Goal: Information Seeking & Learning: Learn about a topic

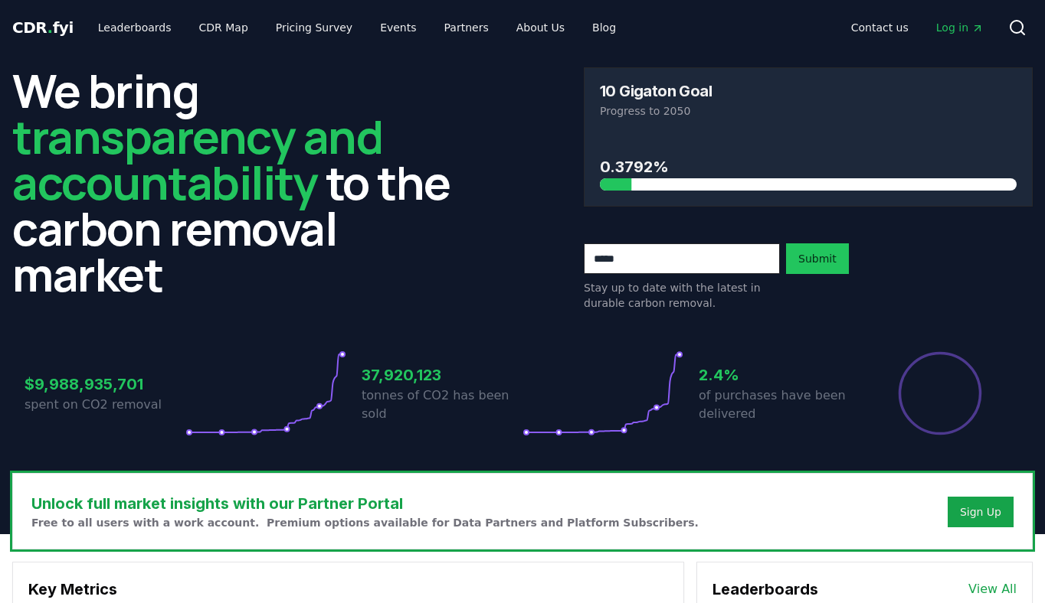
click at [964, 29] on span "Log in" at bounding box center [959, 27] width 47 height 15
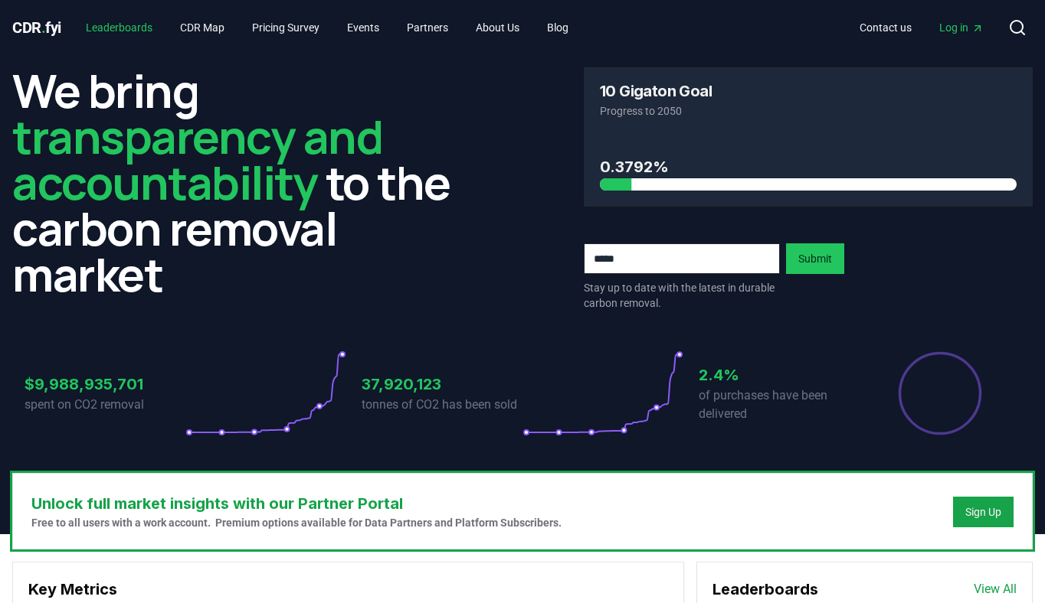
click at [122, 24] on link "Leaderboards" at bounding box center [119, 28] width 91 height 28
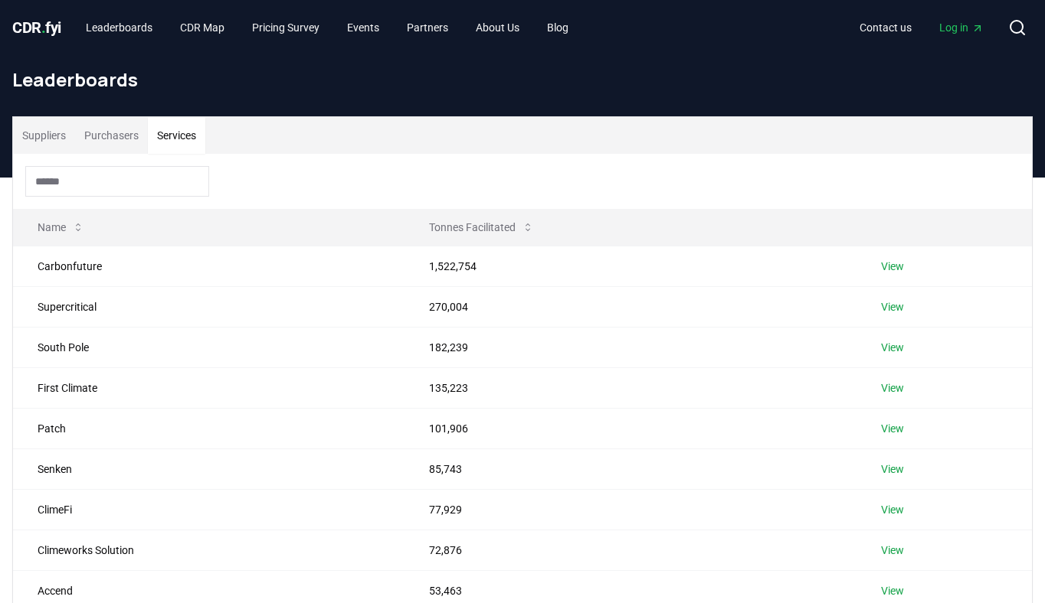
click at [184, 132] on button "Services" at bounding box center [176, 135] width 57 height 37
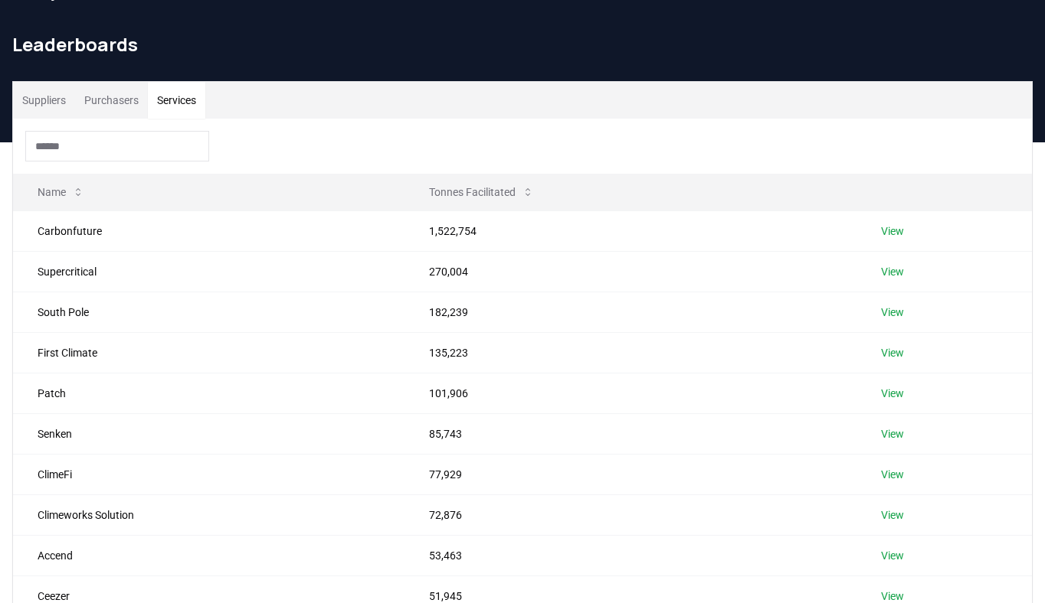
click at [125, 143] on input at bounding box center [117, 146] width 184 height 31
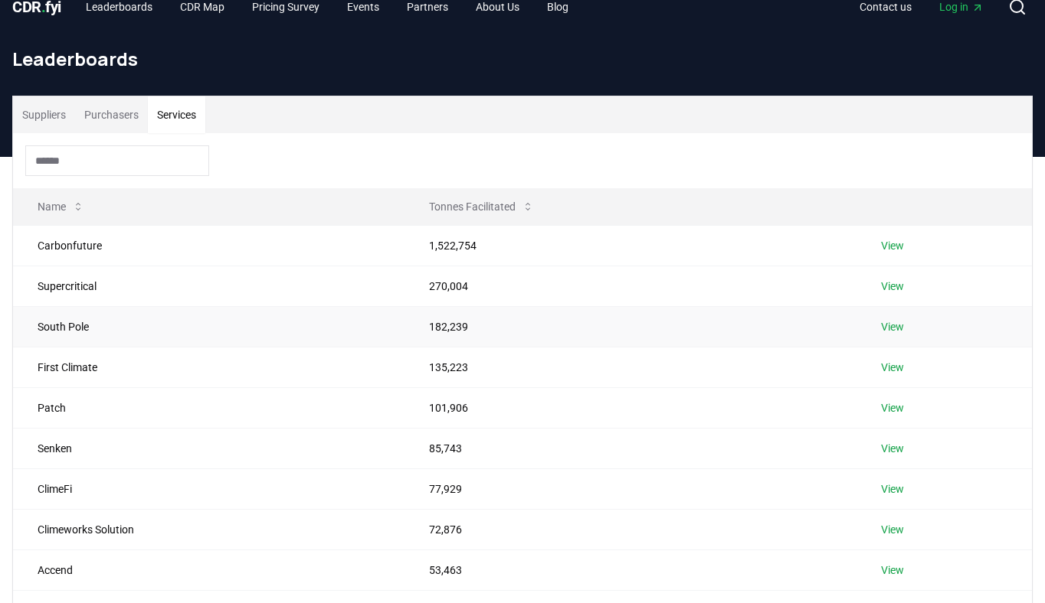
scroll to position [21, 0]
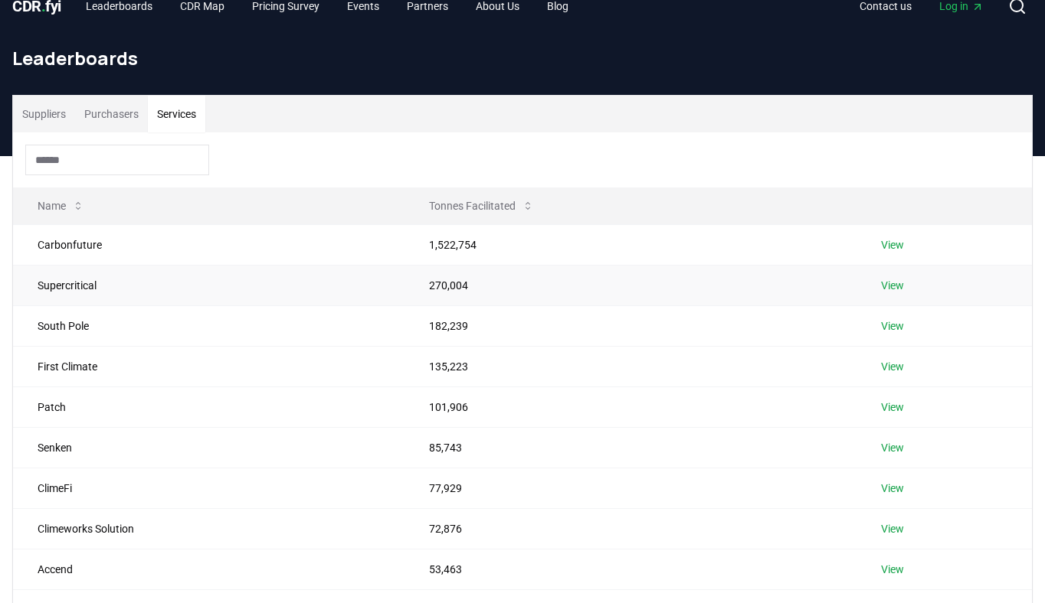
click at [446, 292] on td "270,004" at bounding box center [630, 285] width 452 height 41
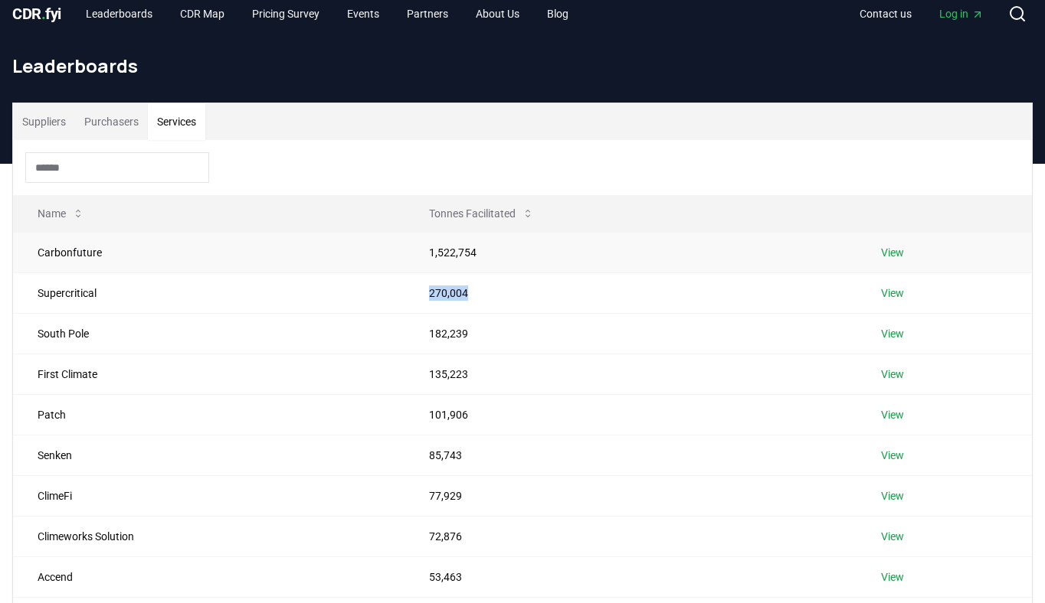
scroll to position [0, 0]
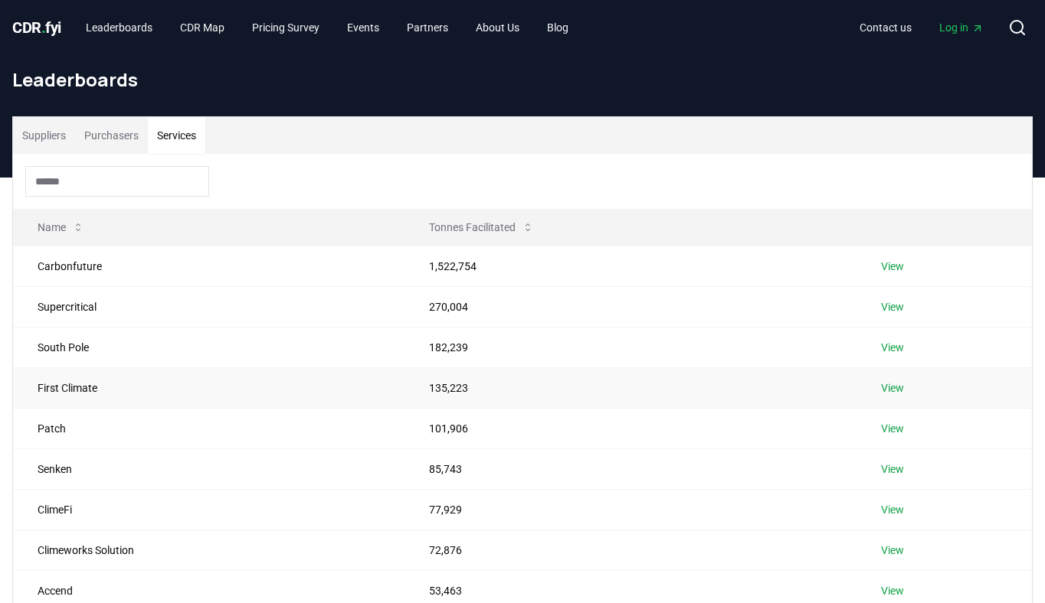
drag, startPoint x: 608, startPoint y: 398, endPoint x: 612, endPoint y: 362, distance: 36.2
click at [610, 397] on td "135,223" at bounding box center [630, 388] width 452 height 41
